Goal: Book appointment/travel/reservation

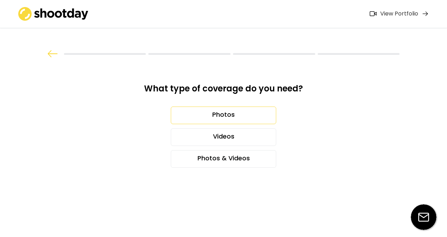
click at [228, 115] on div "Photos" at bounding box center [223, 115] width 105 height 18
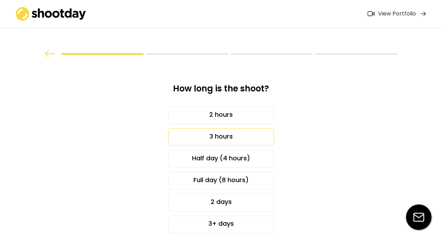
click at [221, 134] on div "3 hours" at bounding box center [220, 137] width 105 height 18
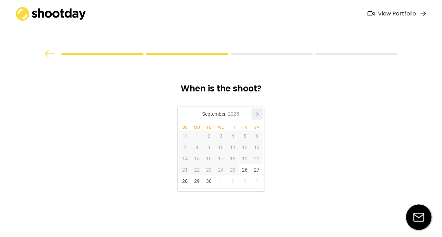
click at [255, 115] on icon at bounding box center [256, 113] width 11 height 11
click at [196, 182] on div "27" at bounding box center [197, 180] width 12 height 11
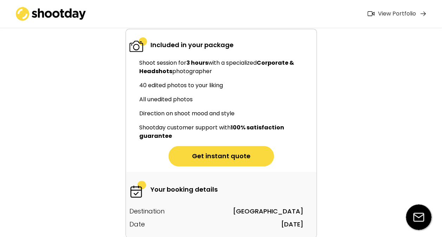
scroll to position [105, 0]
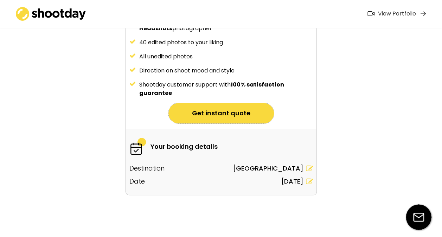
click at [236, 114] on button "Get instant quote" at bounding box center [220, 113] width 105 height 20
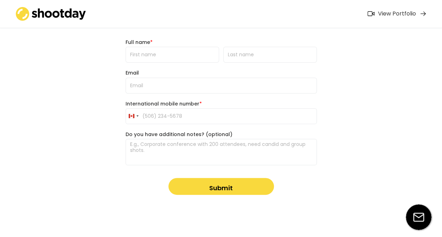
scroll to position [0, 0]
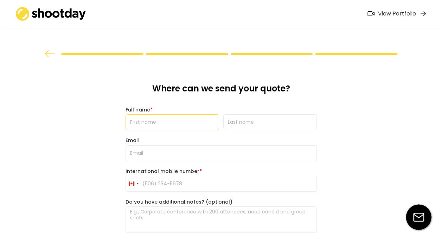
click at [173, 115] on input "input" at bounding box center [171, 122] width 93 height 16
type input "Nastya"
type input "Kustylkina"
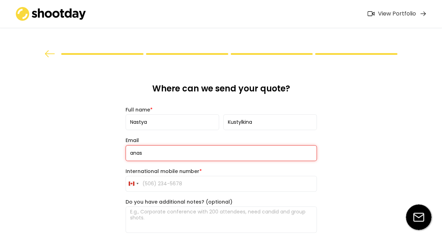
drag, startPoint x: 147, startPoint y: 152, endPoint x: 117, endPoint y: 152, distance: 30.2
click at [117, 152] on div "What type of coverage do you need? Photos Videos Photos & Videos How long is th…" at bounding box center [221, 152] width 442 height 304
type input "[EMAIL_ADDRESS][DOMAIN_NAME]"
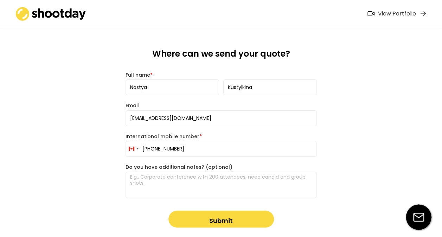
scroll to position [35, 0]
type input "[PHONE_NUMBER]"
click at [163, 181] on textarea at bounding box center [220, 184] width 191 height 26
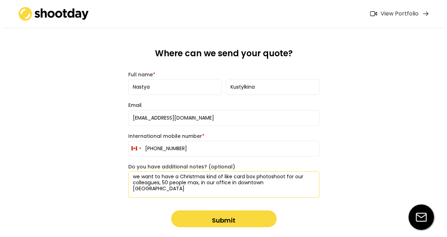
scroll to position [67, 0]
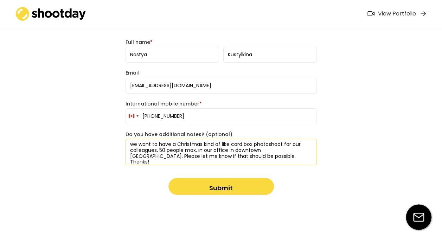
type textarea "we want to have a Christmas kind of like card box photoshoot for our colleagues…"
click at [201, 192] on button "Submit" at bounding box center [220, 186] width 105 height 17
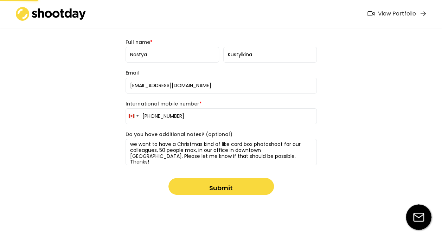
click at [219, 178] on button "Submit" at bounding box center [220, 186] width 105 height 17
